Goal: Navigation & Orientation: Find specific page/section

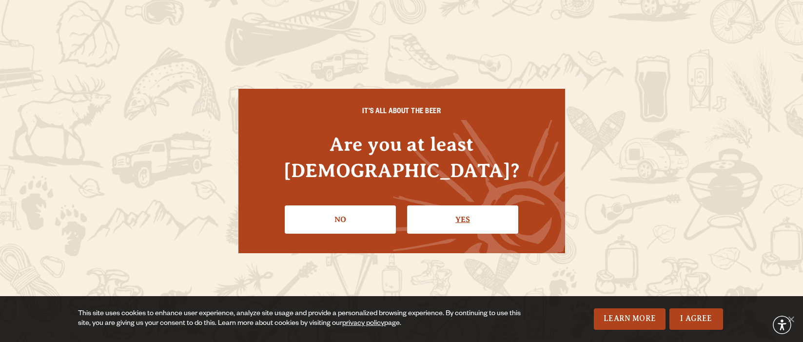
click at [446, 213] on link "Yes" at bounding box center [462, 219] width 111 height 28
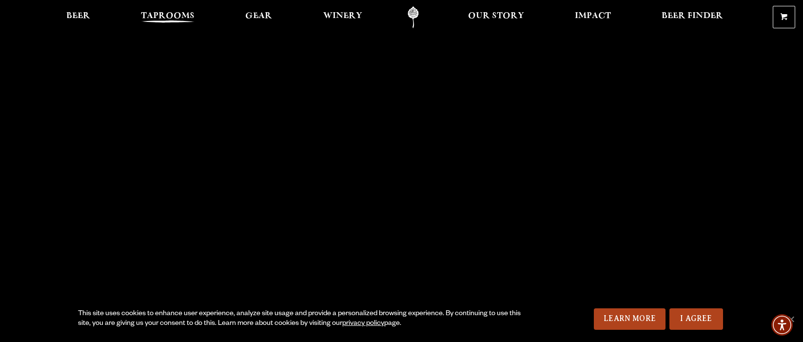
click at [157, 16] on span "Taprooms" at bounding box center [168, 16] width 54 height 8
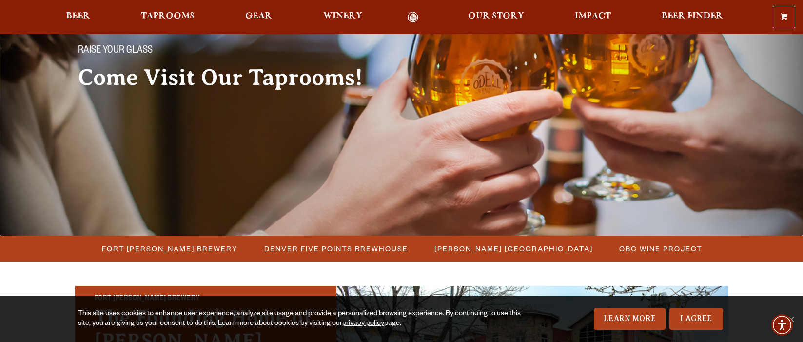
scroll to position [80, 0]
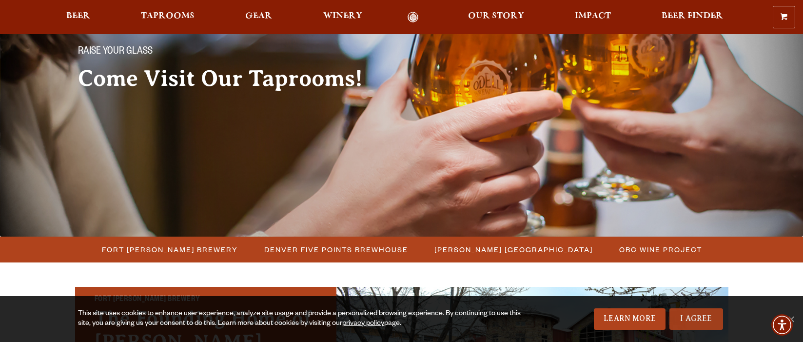
click at [708, 317] on link "I Agree" at bounding box center [696, 318] width 54 height 21
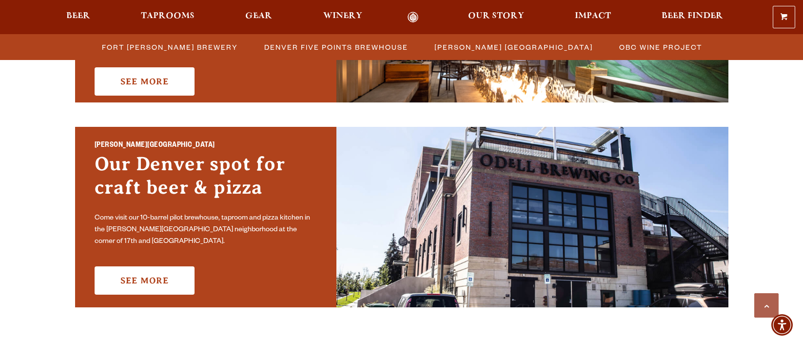
scroll to position [688, 0]
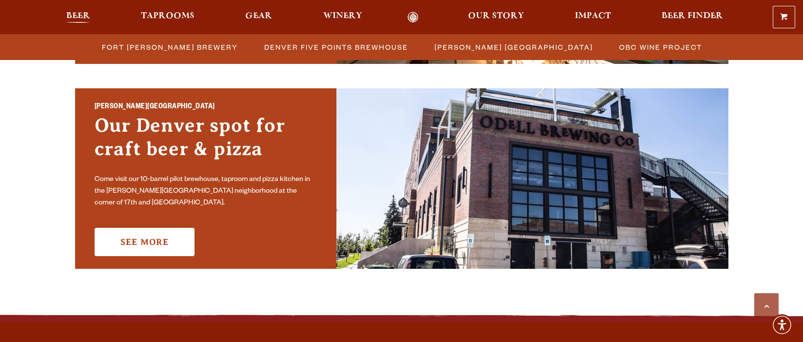
click at [85, 16] on span "Beer" at bounding box center [78, 16] width 24 height 8
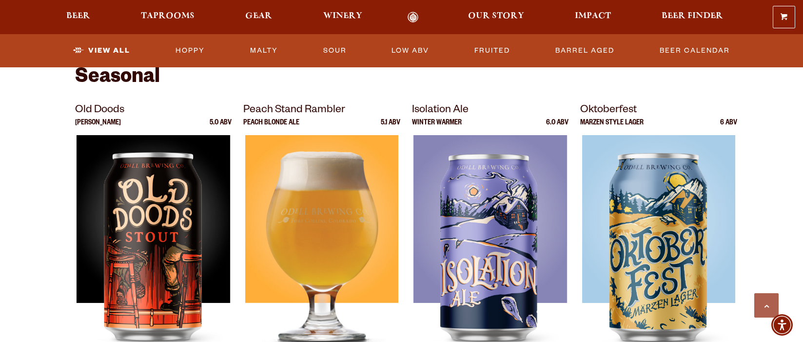
scroll to position [1325, 0]
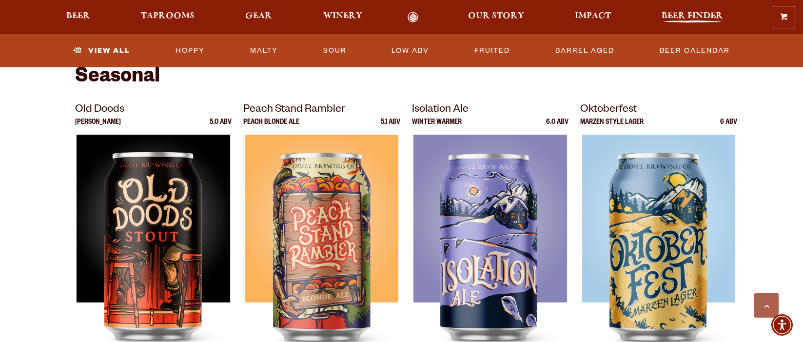
click at [695, 15] on span "Beer Finder" at bounding box center [692, 16] width 61 height 8
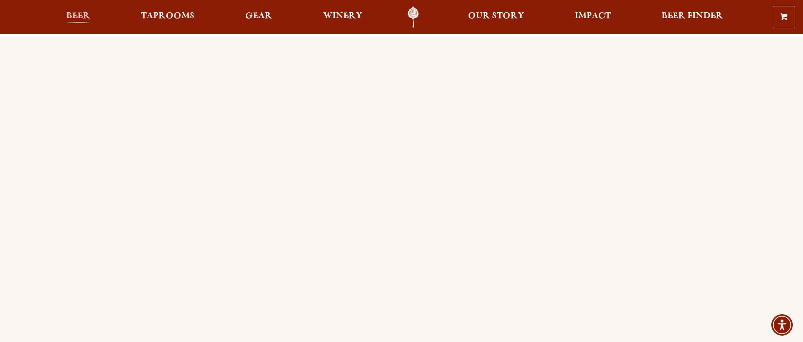
click at [79, 14] on span "Beer" at bounding box center [78, 16] width 24 height 8
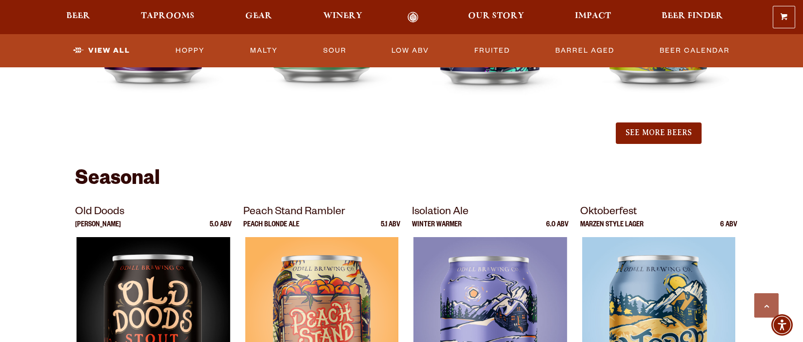
scroll to position [1354, 0]
